Goal: Transaction & Acquisition: Purchase product/service

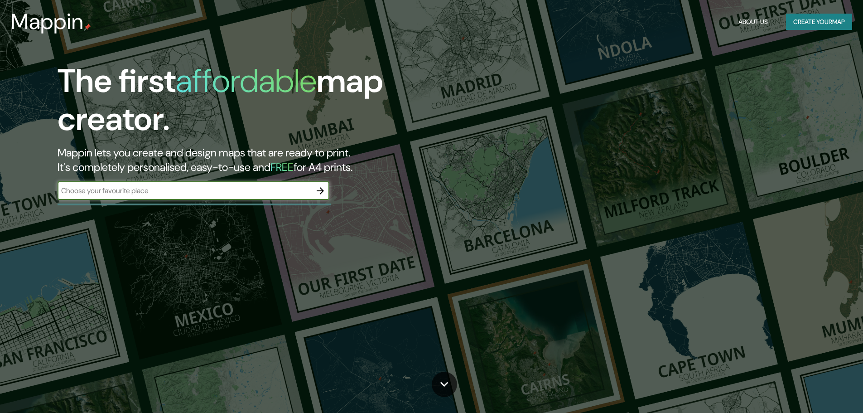
click at [182, 186] on input "text" at bounding box center [185, 190] width 254 height 10
type input "[GEOGRAPHIC_DATA]"
click at [320, 192] on icon "button" at bounding box center [320, 190] width 11 height 11
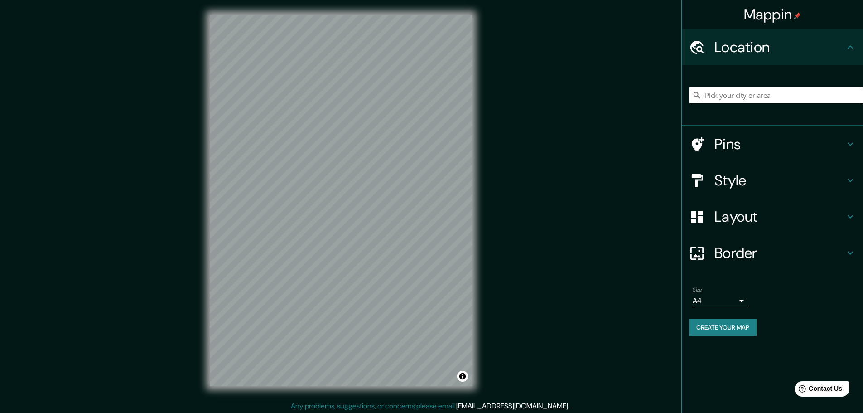
click at [727, 96] on input "Pick your city or area" at bounding box center [776, 95] width 174 height 16
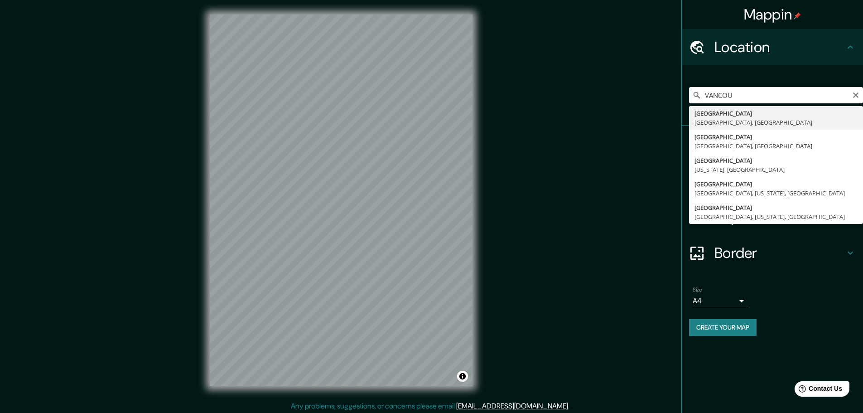
type input "[GEOGRAPHIC_DATA], [GEOGRAPHIC_DATA], [GEOGRAPHIC_DATA]"
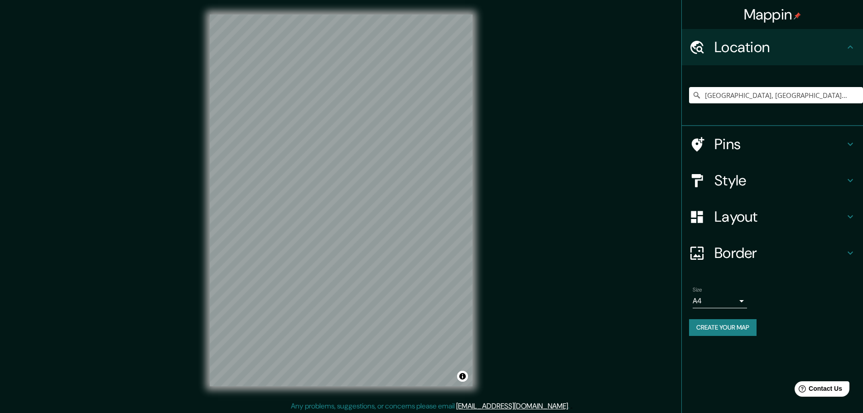
click at [731, 140] on h4 "Pins" at bounding box center [779, 144] width 130 height 18
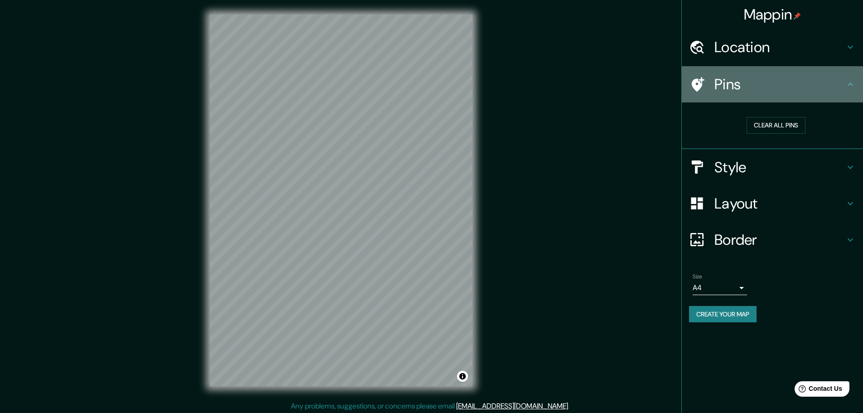
click at [718, 85] on h4 "Pins" at bounding box center [779, 84] width 130 height 18
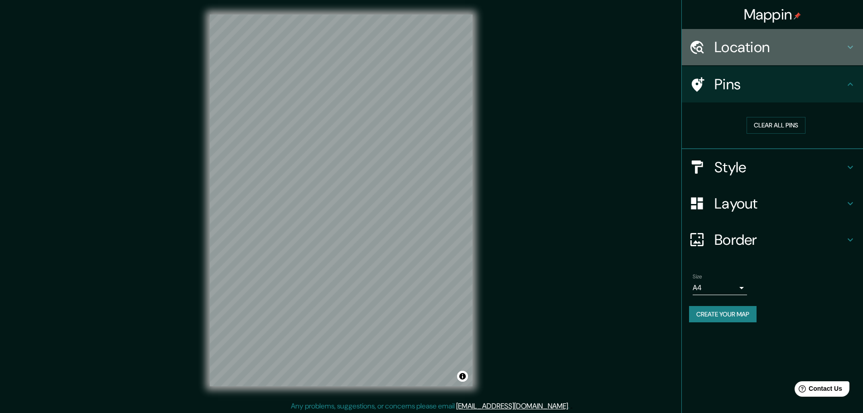
click at [849, 43] on icon at bounding box center [850, 47] width 11 height 11
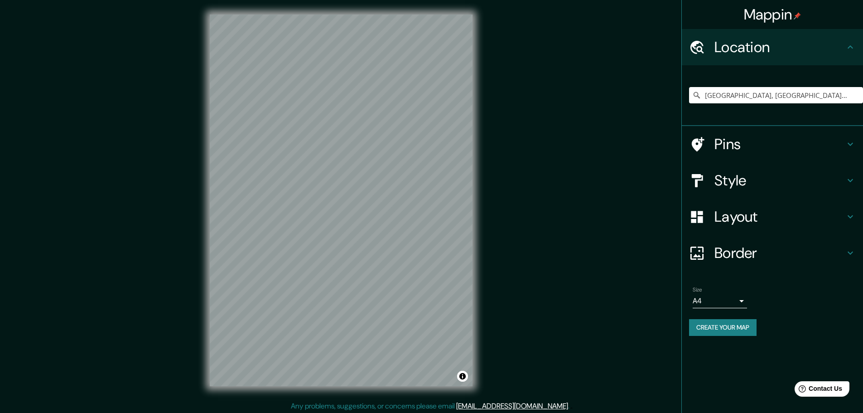
click at [733, 178] on h4 "Style" at bounding box center [779, 180] width 130 height 18
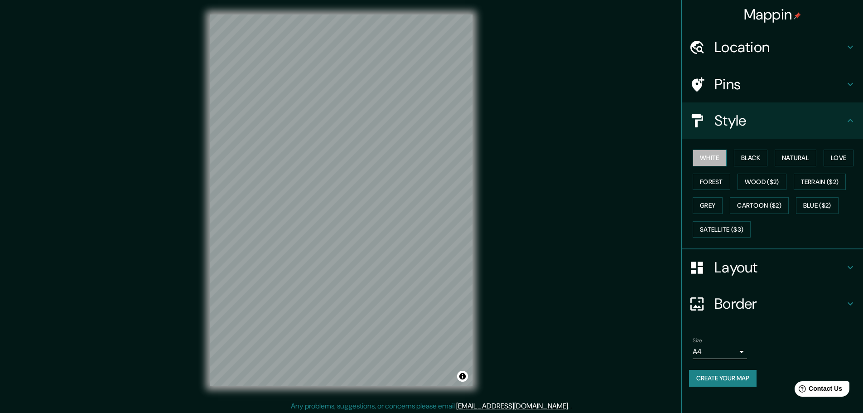
click at [711, 153] on button "White" at bounding box center [709, 157] width 34 height 17
click at [706, 397] on div "Mappin Location [GEOGRAPHIC_DATA], [GEOGRAPHIC_DATA], [GEOGRAPHIC_DATA] Pins St…" at bounding box center [772, 206] width 182 height 413
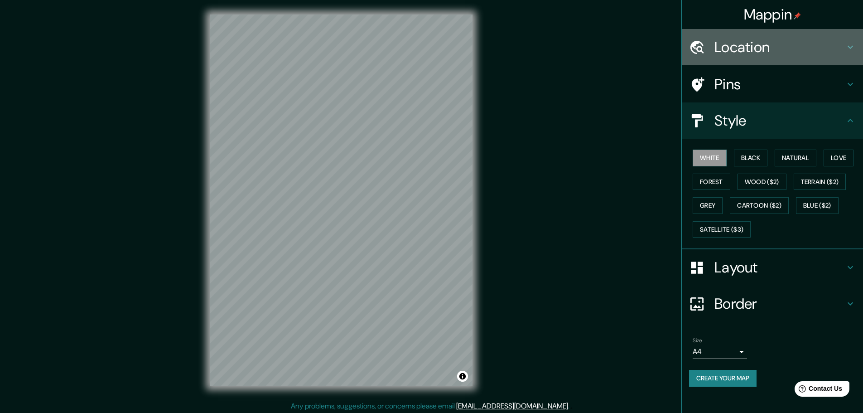
click at [772, 45] on h4 "Location" at bounding box center [779, 47] width 130 height 18
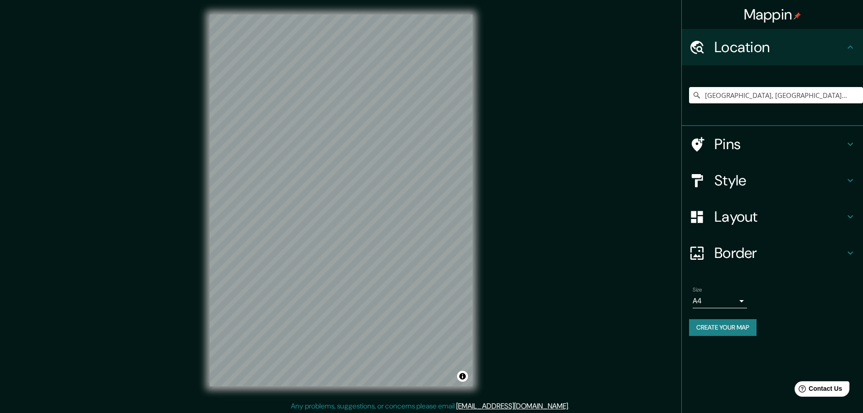
click at [838, 218] on h4 "Layout" at bounding box center [779, 216] width 130 height 18
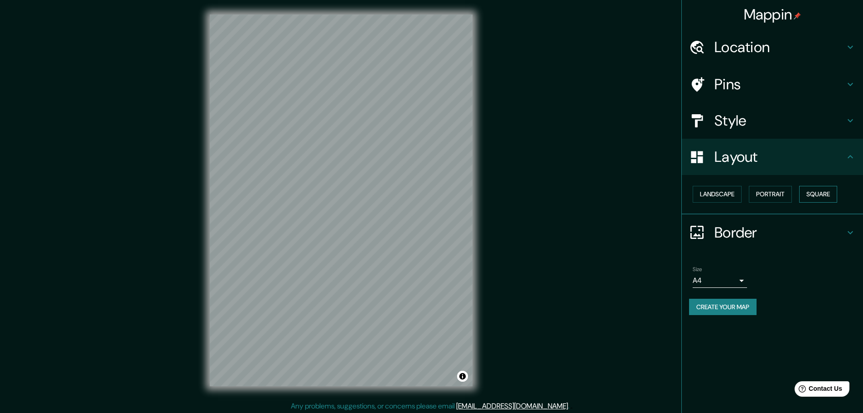
click at [818, 193] on button "Square" at bounding box center [818, 194] width 38 height 17
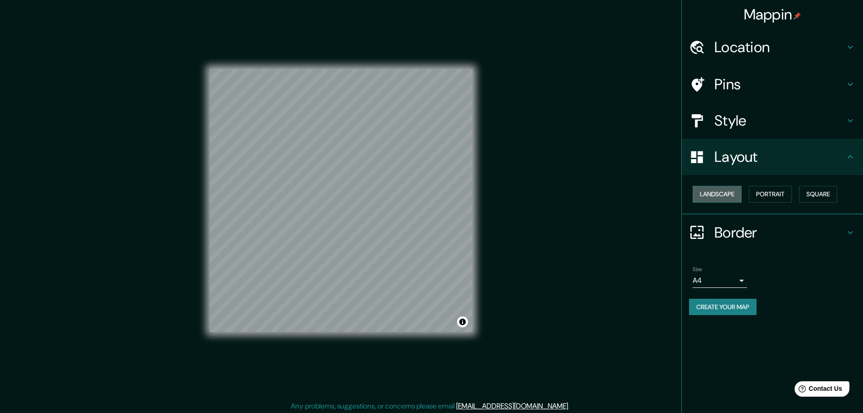
click at [733, 194] on button "Landscape" at bounding box center [716, 194] width 49 height 17
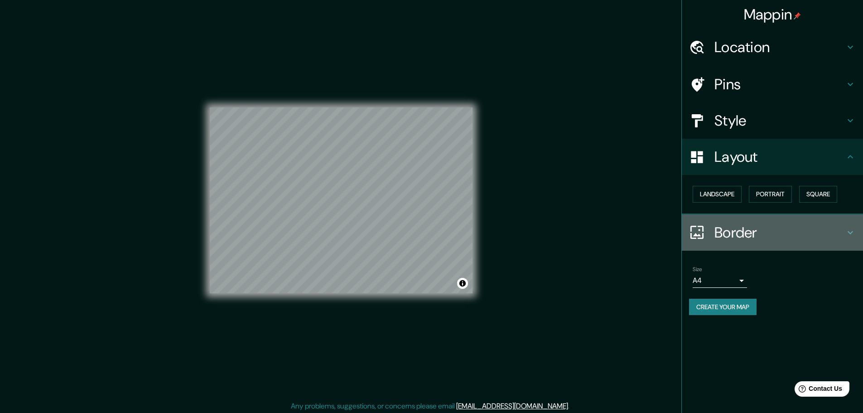
click at [740, 231] on h4 "Border" at bounding box center [779, 232] width 130 height 18
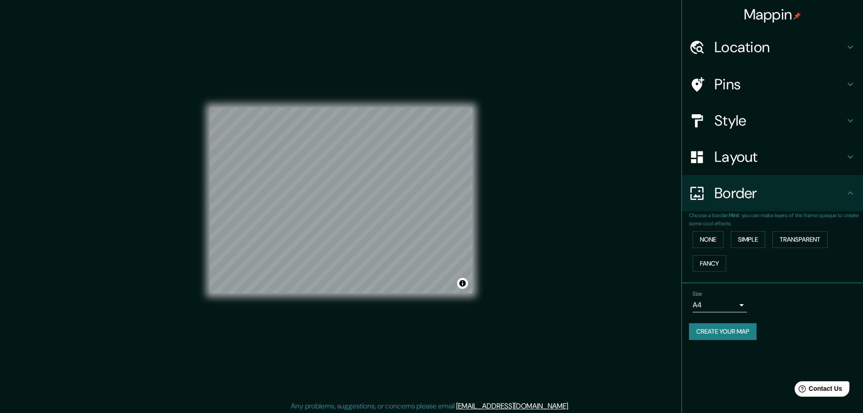
click at [740, 371] on div "Mappin Location [GEOGRAPHIC_DATA], [GEOGRAPHIC_DATA], [GEOGRAPHIC_DATA] Pins St…" at bounding box center [772, 206] width 182 height 413
click at [717, 332] on button "Create your map" at bounding box center [722, 331] width 67 height 17
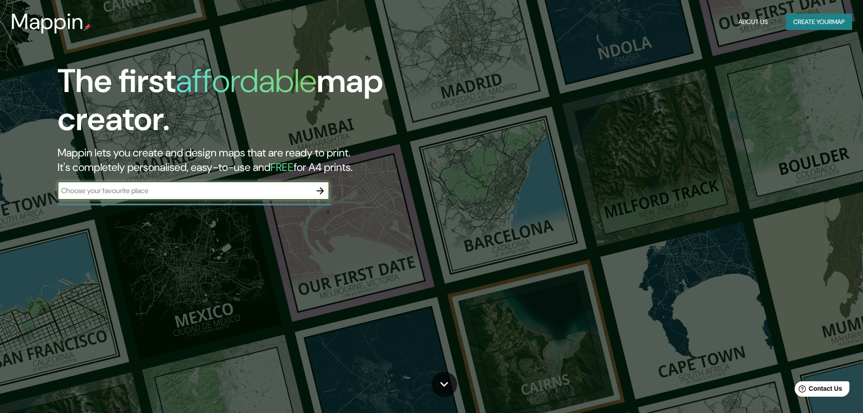
click at [102, 186] on input "text" at bounding box center [185, 190] width 254 height 10
click at [107, 186] on input "text" at bounding box center [185, 190] width 254 height 10
